Goal: Check status: Check status

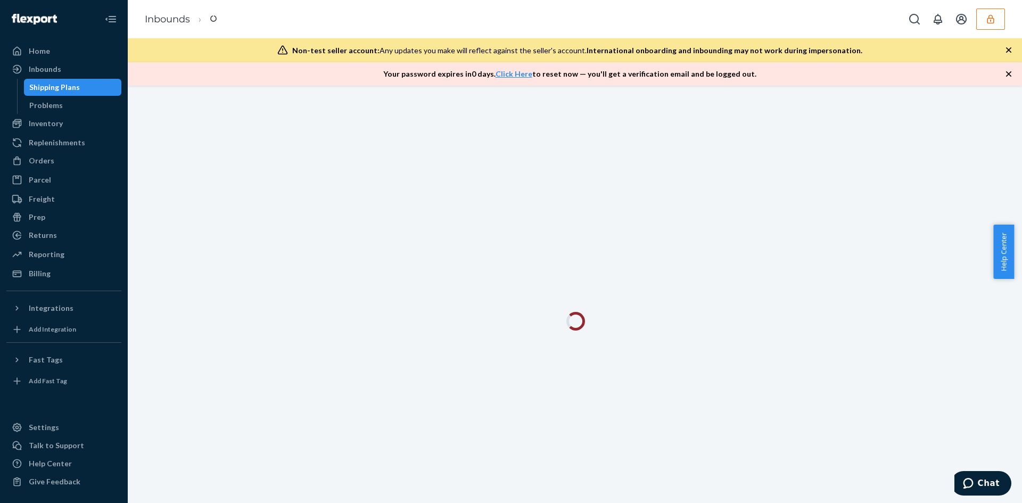
click at [980, 23] on button "button" at bounding box center [990, 19] width 29 height 21
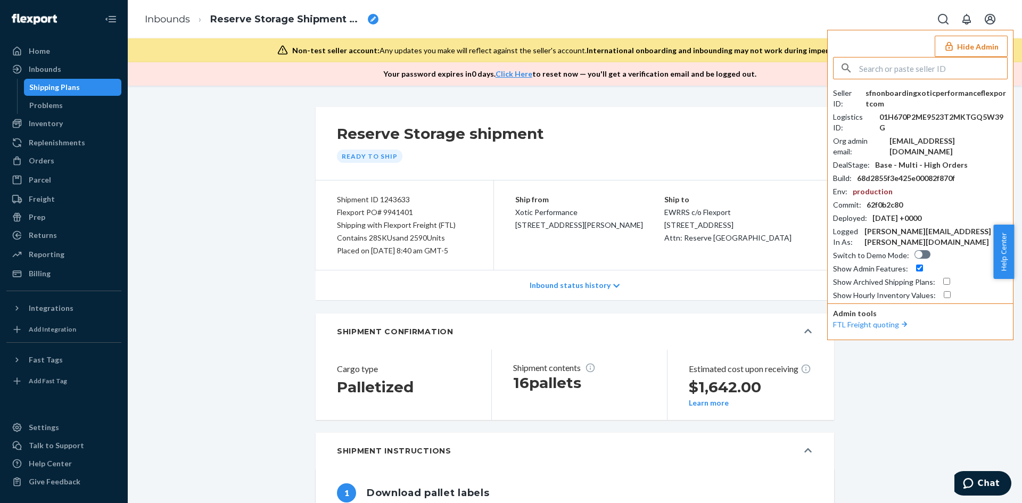
click at [880, 68] on input "text" at bounding box center [933, 67] width 148 height 21
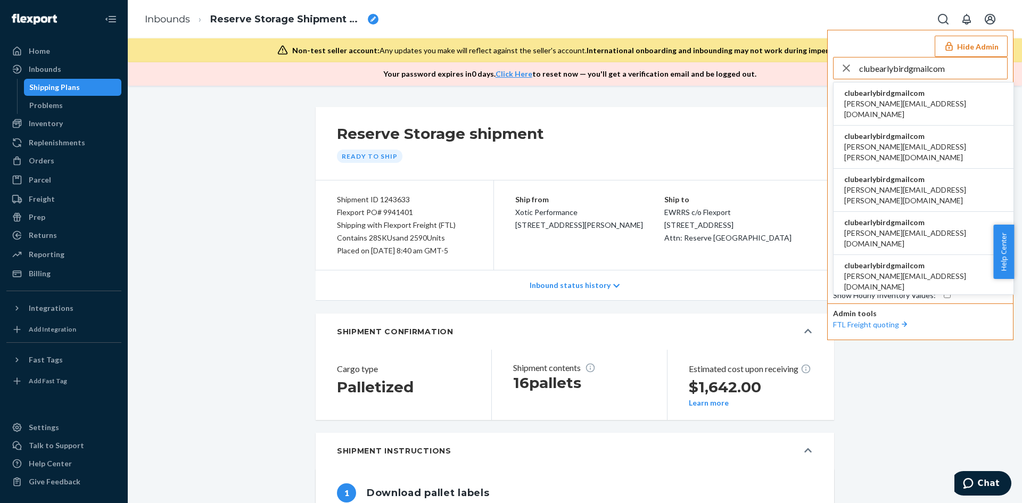
type input "clubearlybirdgmailcom"
click at [869, 99] on span "a.mendoza@aventus.com" at bounding box center [923, 108] width 159 height 21
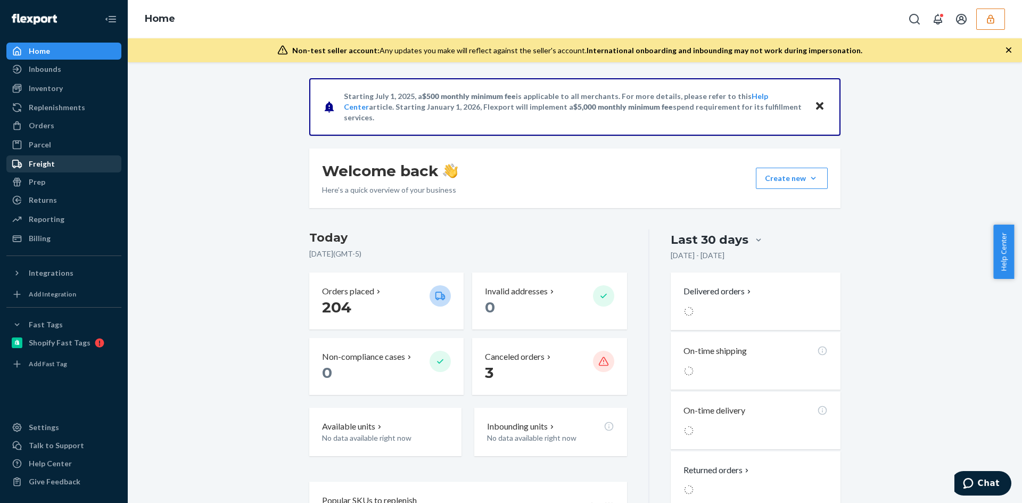
click at [55, 170] on div "Freight" at bounding box center [63, 163] width 113 height 15
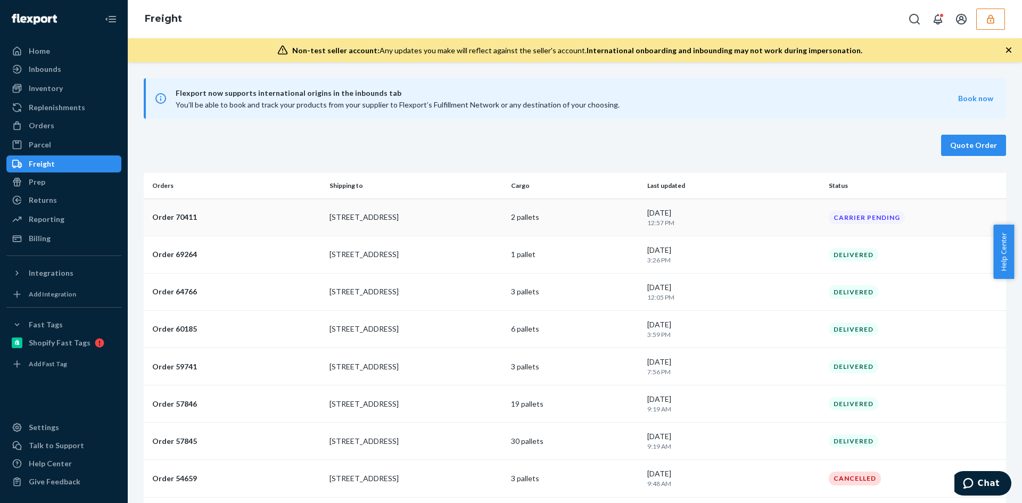
click at [533, 222] on p "2 pallets" at bounding box center [575, 217] width 128 height 11
